Goal: Check status

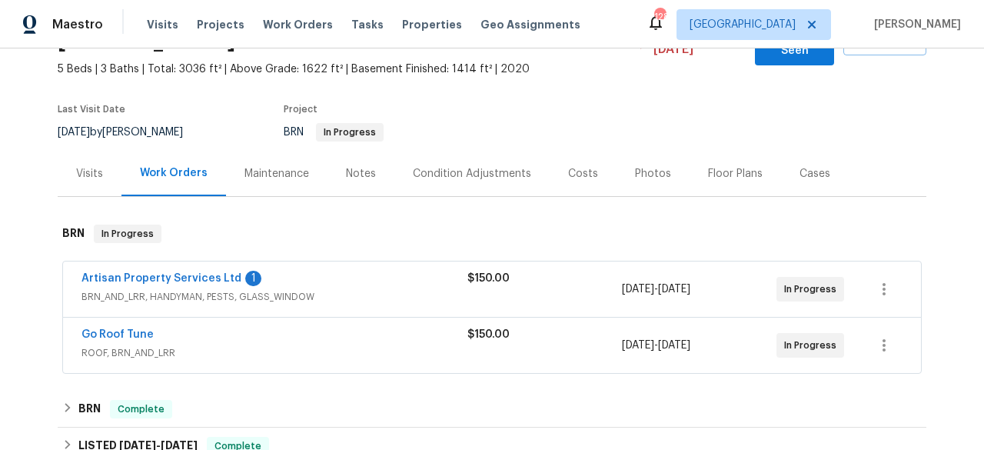
scroll to position [123, 0]
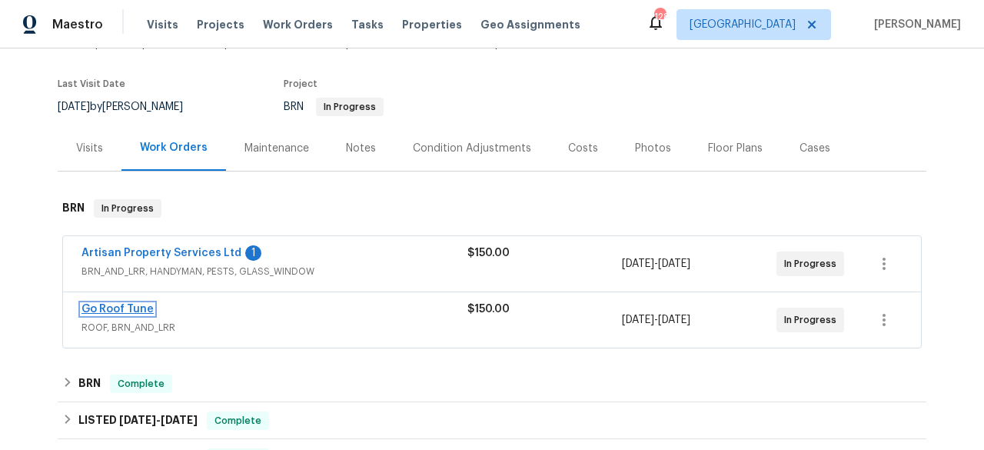
click at [134, 304] on link "Go Roof Tune" at bounding box center [117, 309] width 72 height 11
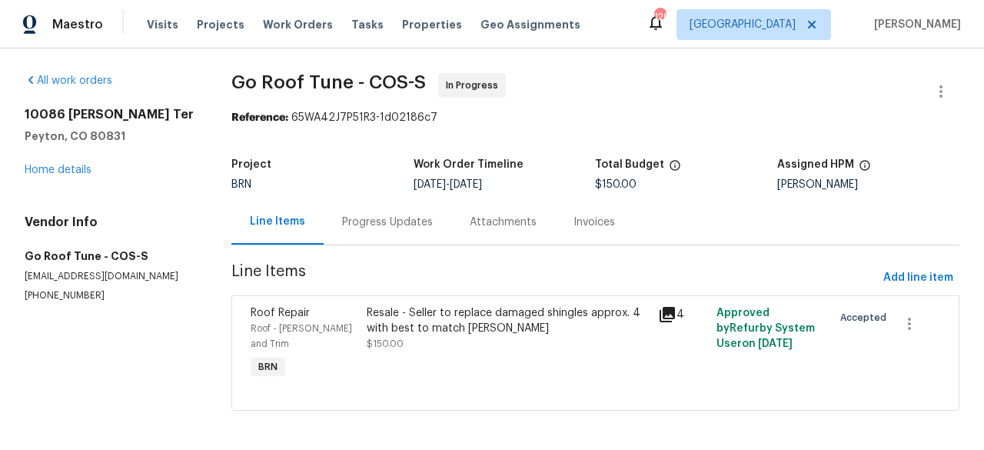
click at [423, 214] on div "Progress Updates" at bounding box center [387, 221] width 91 height 15
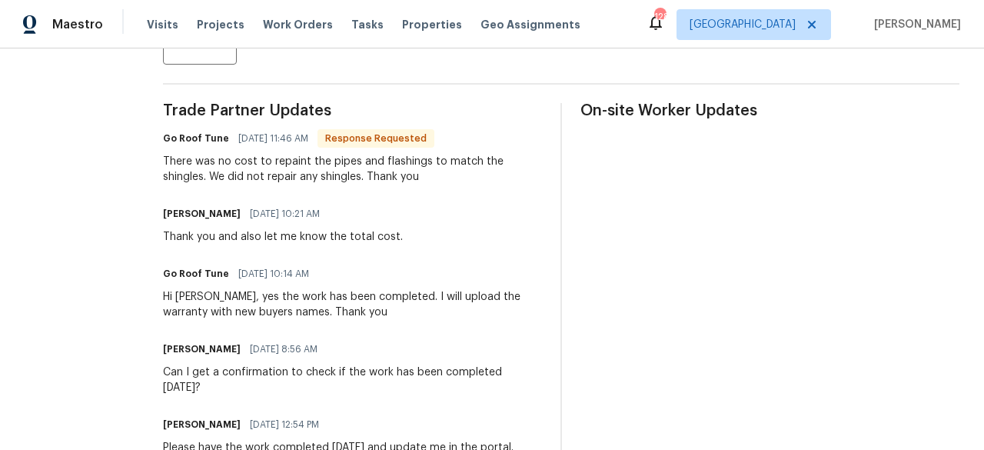
scroll to position [466, 0]
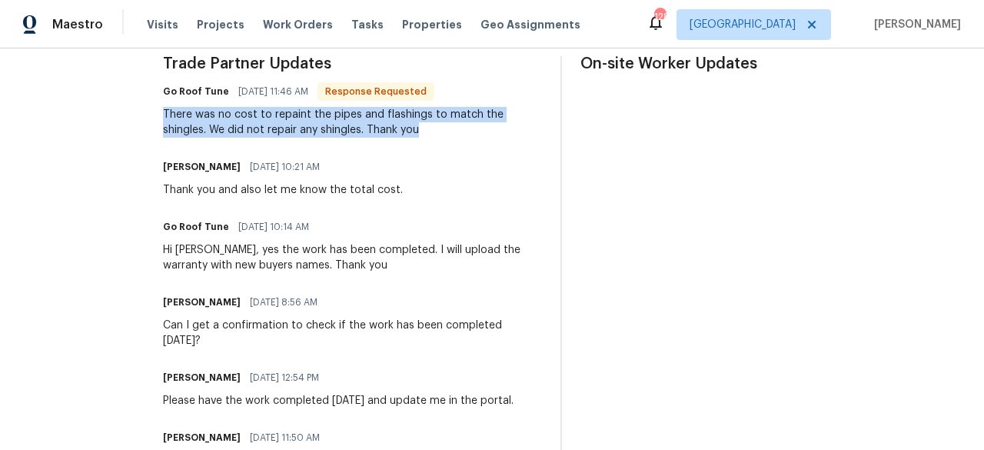
drag, startPoint x: 206, startPoint y: 112, endPoint x: 474, endPoint y: 143, distance: 269.9
copy div "There was no cost to repaint the pipes and flashings to match the shingles. We …"
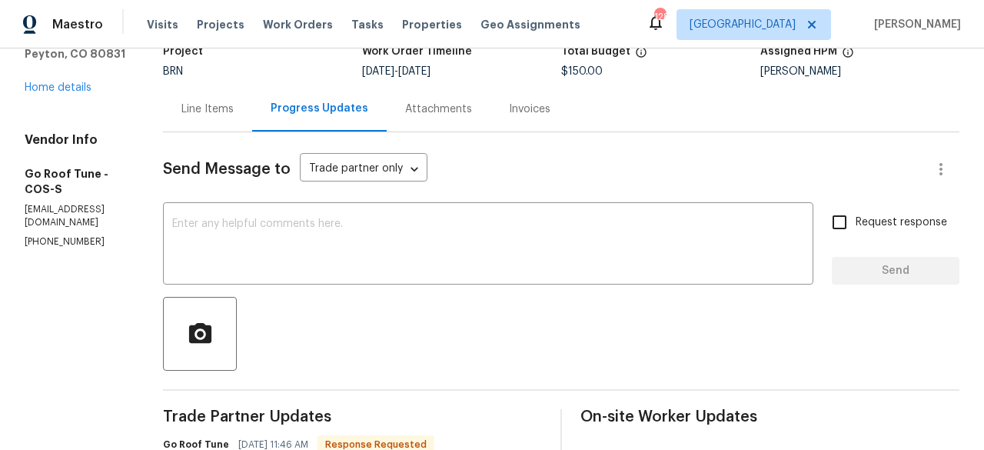
scroll to position [115, 0]
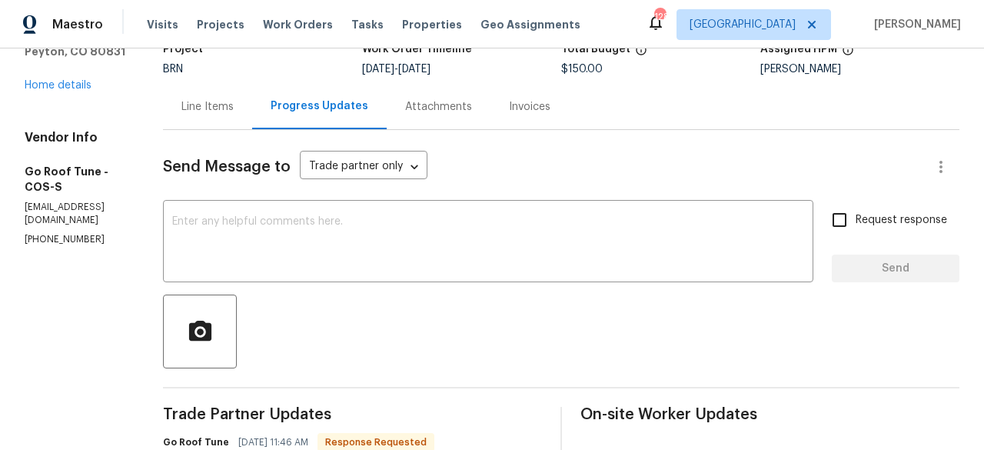
click at [234, 100] on div "Line Items" at bounding box center [207, 106] width 52 height 15
